Goal: Find specific page/section: Find specific page/section

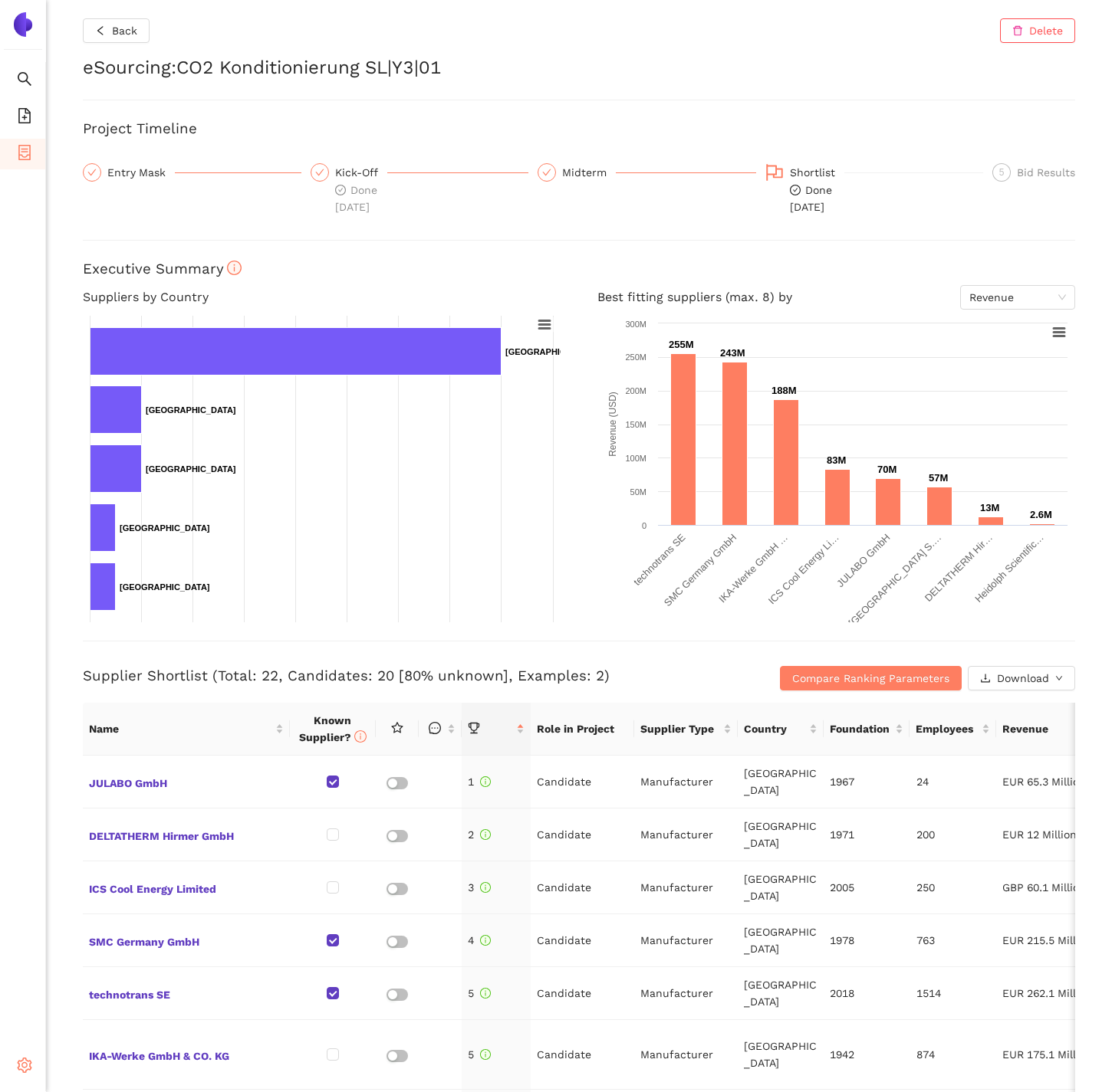
click at [24, 1061] on icon "setting" at bounding box center [25, 1065] width 16 height 16
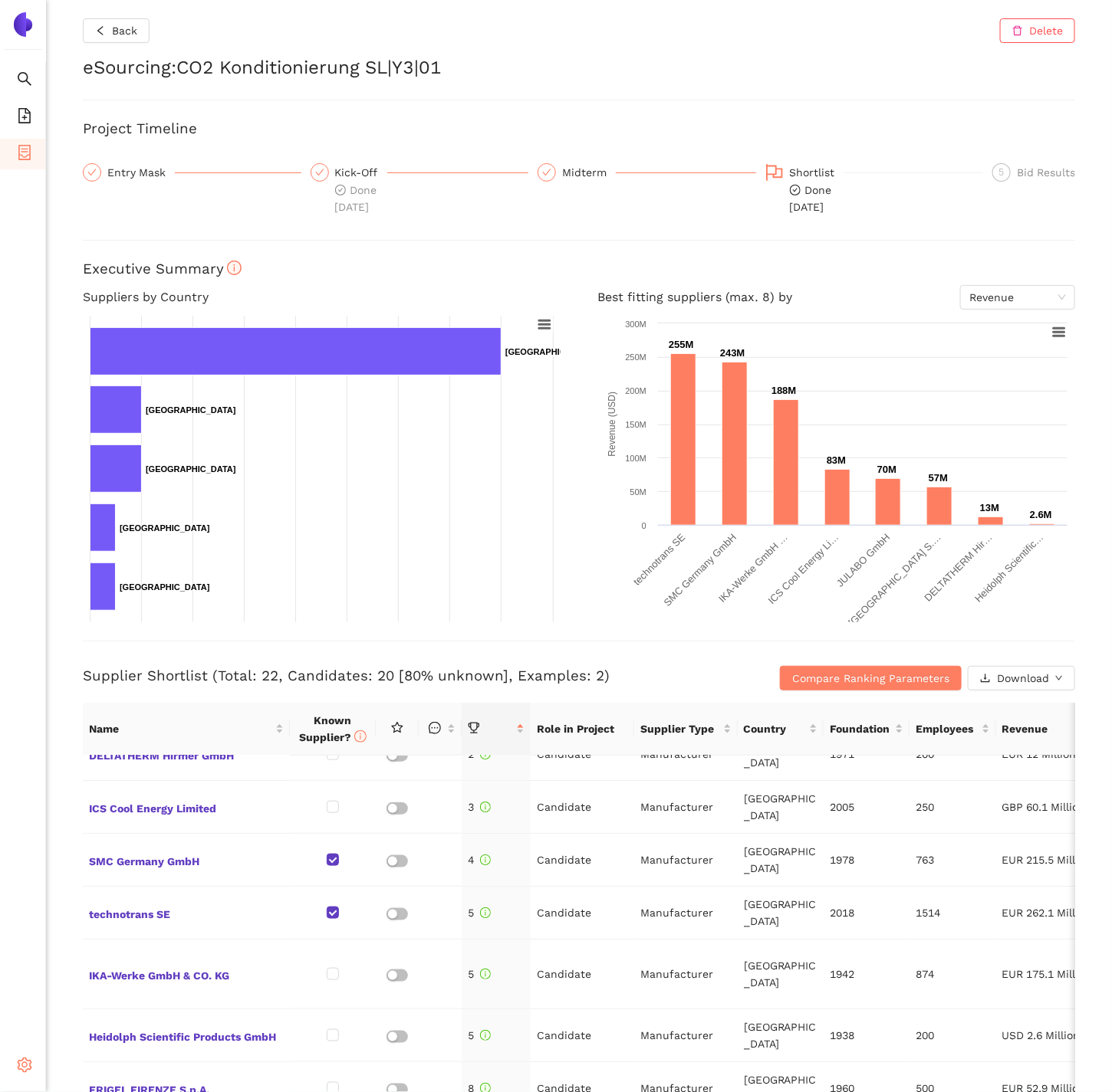
click at [32, 1067] on div "Settings" at bounding box center [23, 1067] width 46 height 30
click at [88, 952] on span "Internal Area" at bounding box center [111, 955] width 68 height 12
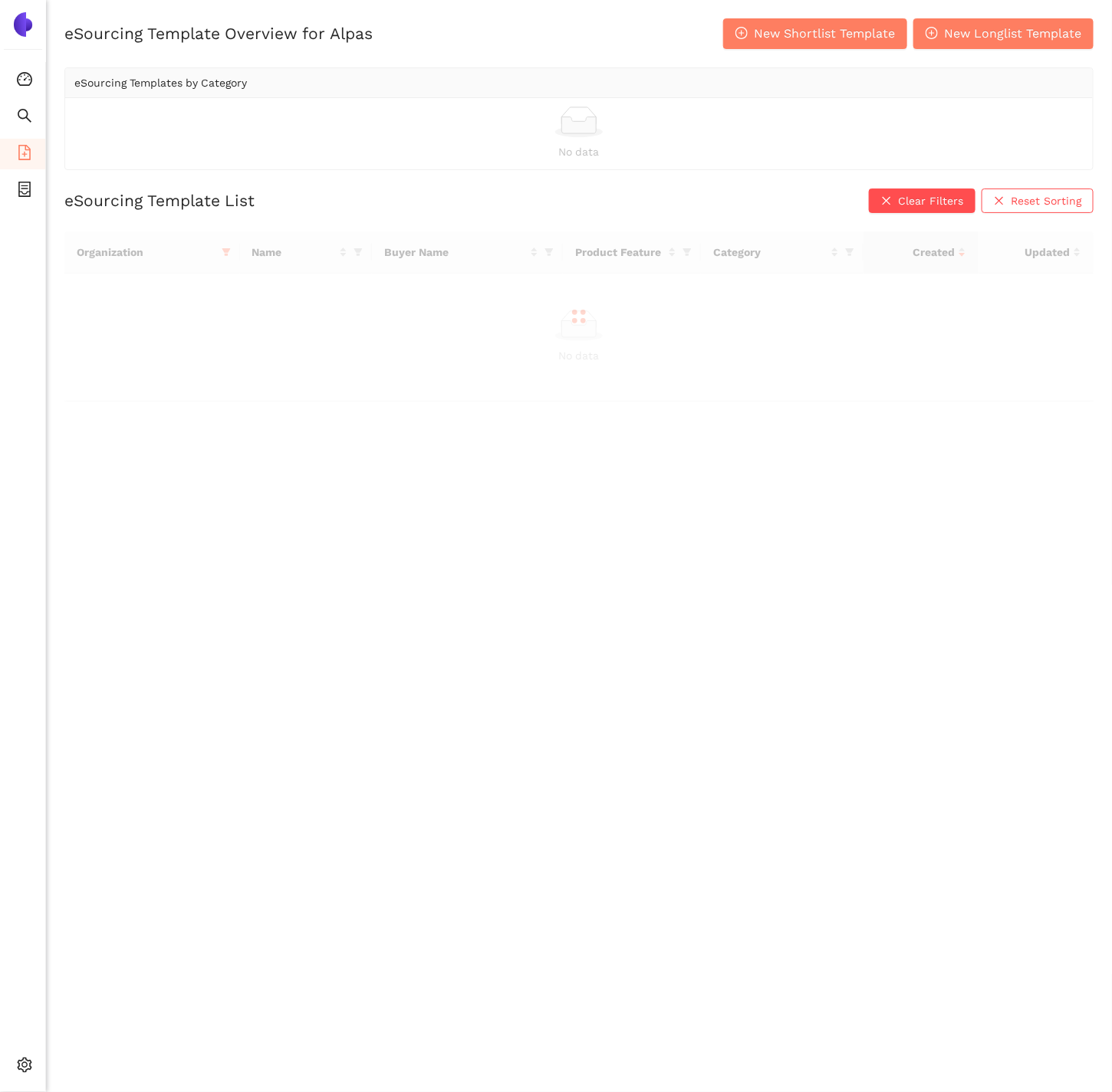
click at [225, 255] on div at bounding box center [579, 317] width 1028 height 170
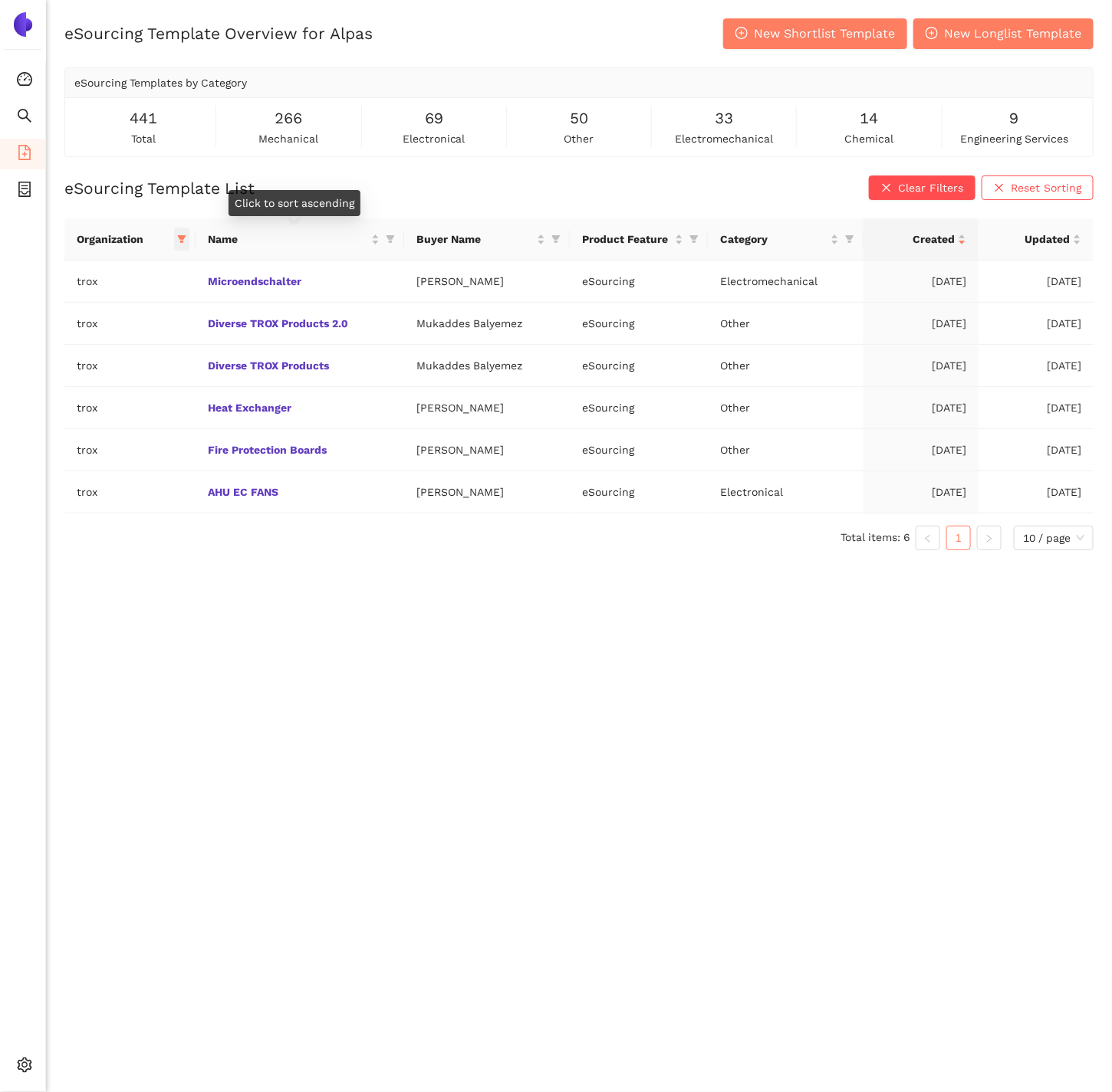
click at [179, 240] on icon "filter" at bounding box center [181, 238] width 9 height 9
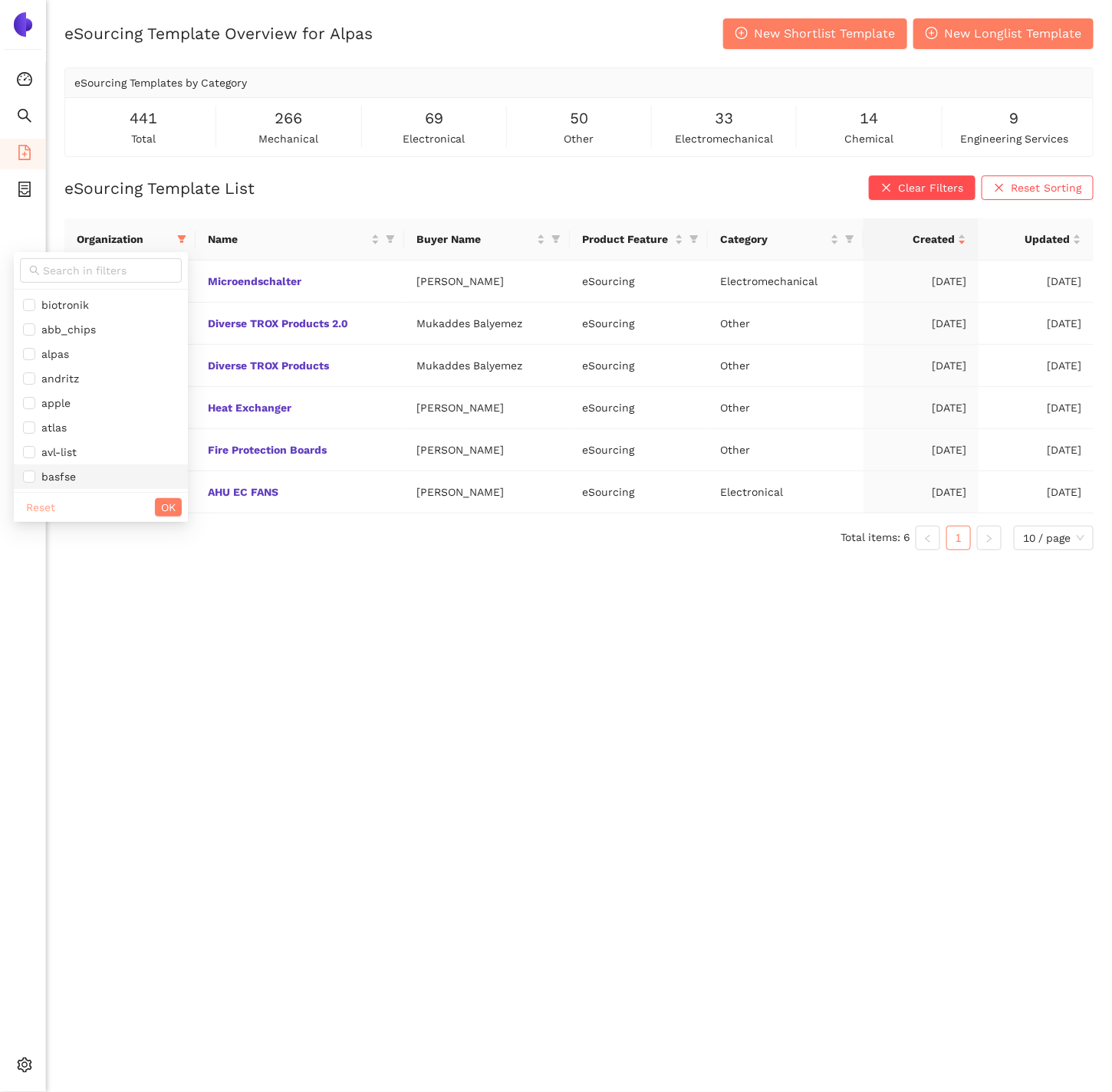
click at [53, 511] on span "Reset" at bounding box center [41, 507] width 29 height 17
checkbox input "false"
click at [78, 262] on input "text" at bounding box center [107, 270] width 129 height 17
type input "dem"
click at [86, 309] on span "demo" at bounding box center [101, 305] width 156 height 17
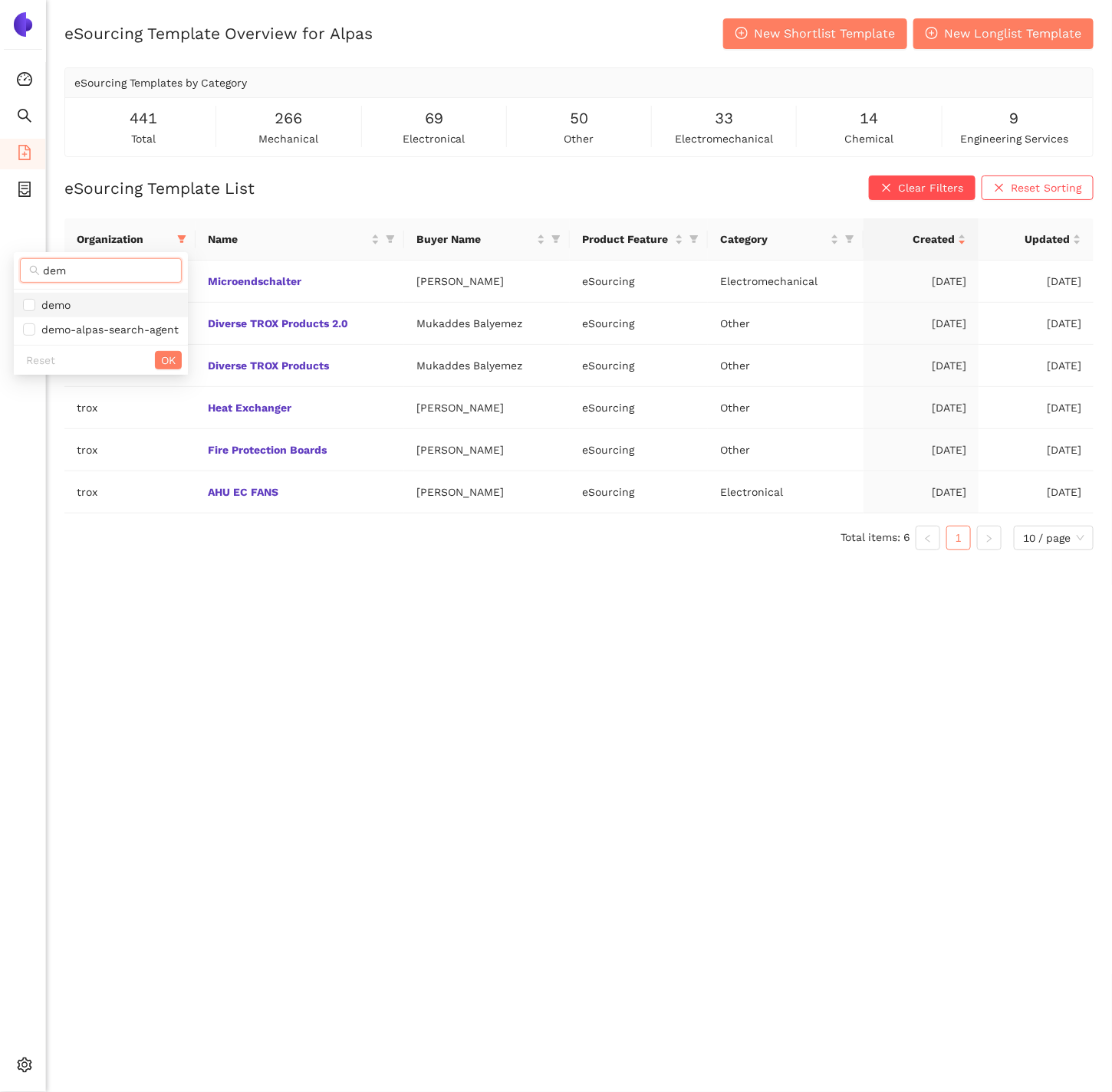
checkbox input "true"
click at [178, 355] on button "OK" at bounding box center [168, 360] width 27 height 18
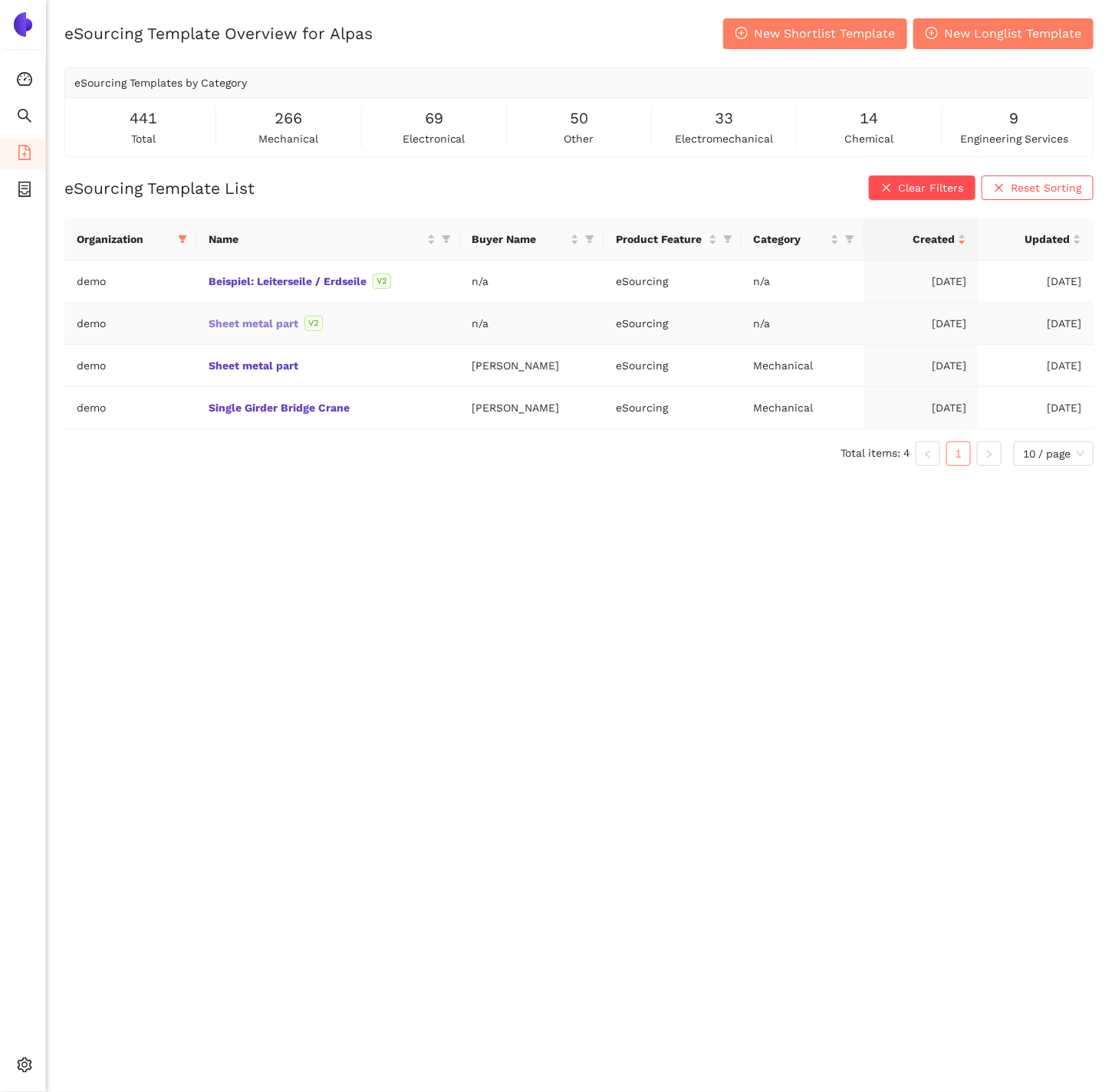
click at [0, 0] on link "Sheet metal part" at bounding box center [0, 0] width 0 height 0
